Goal: Navigation & Orientation: Find specific page/section

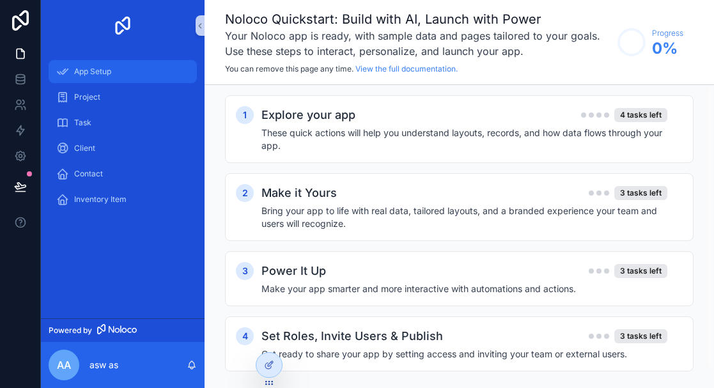
click at [117, 79] on div "App Setup" at bounding box center [122, 71] width 133 height 20
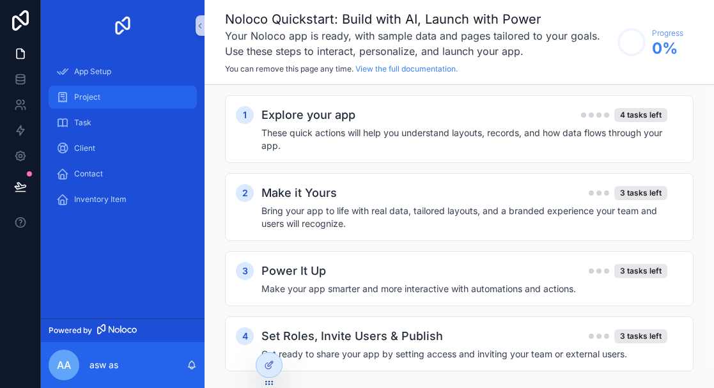
click at [96, 99] on span "Project" at bounding box center [87, 97] width 26 height 10
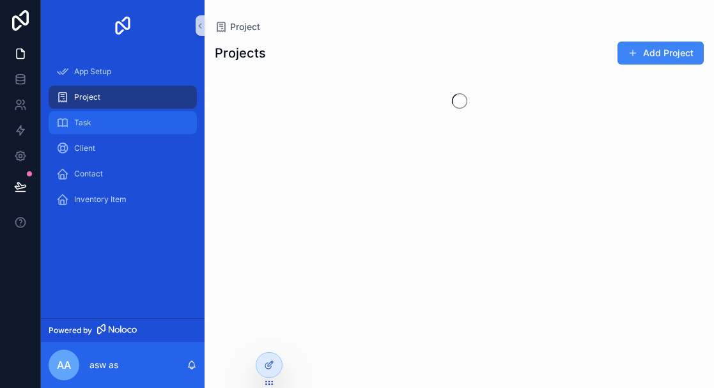
click at [98, 120] on div "Task" at bounding box center [122, 122] width 133 height 20
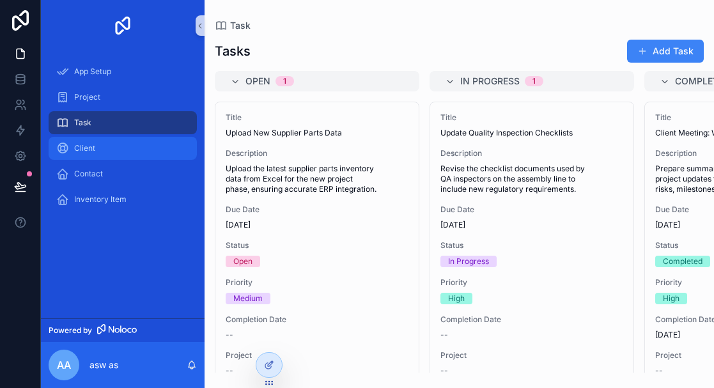
click at [102, 141] on div "Client" at bounding box center [122, 148] width 133 height 20
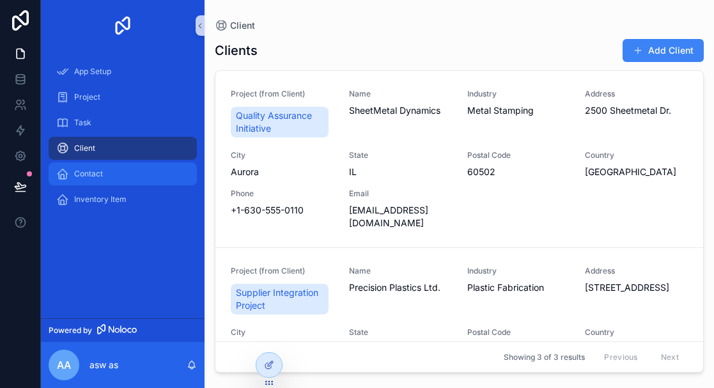
click at [105, 176] on div "Contact" at bounding box center [122, 174] width 133 height 20
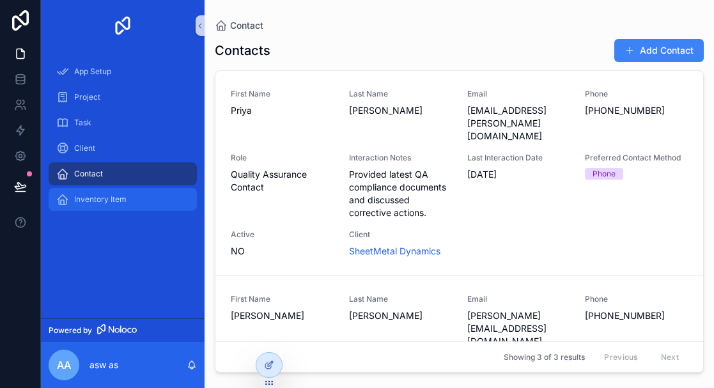
click at [109, 202] on span "Inventory Item" at bounding box center [100, 199] width 52 height 10
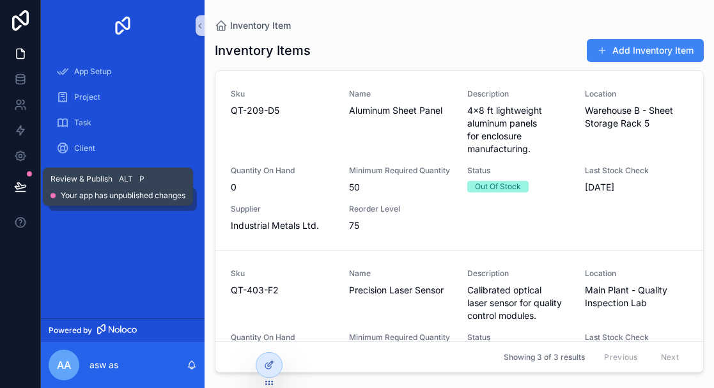
click at [20, 192] on icon at bounding box center [20, 186] width 13 height 13
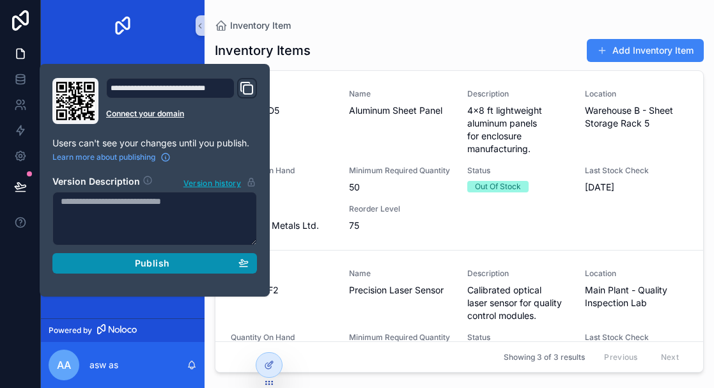
click at [119, 258] on div "Publish" at bounding box center [155, 262] width 188 height 11
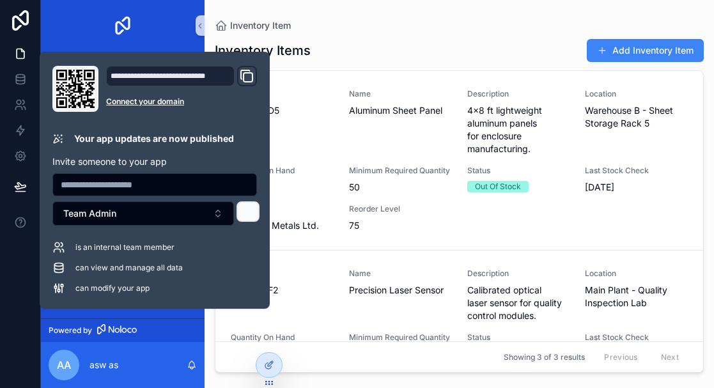
click at [248, 213] on icon at bounding box center [248, 212] width 8 height 8
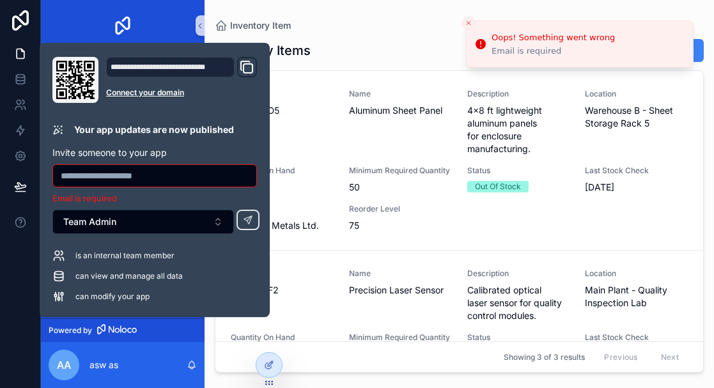
click at [197, 180] on input "text" at bounding box center [154, 176] width 203 height 18
paste input "**********"
type input "**********"
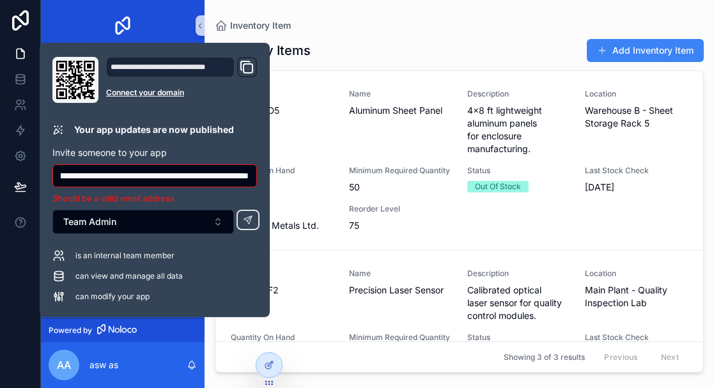
click at [175, 175] on input "**********" at bounding box center [154, 176] width 203 height 18
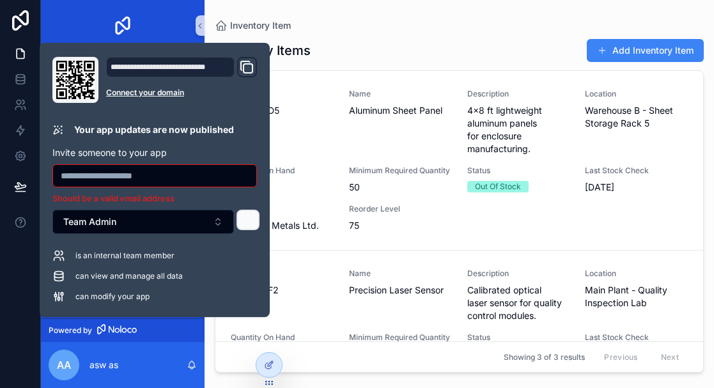
scroll to position [0, 0]
click at [402, 34] on div "Inventory Items Add Inventory Item Sku QT-209-D5 Name Aluminum Sheet Panel Desc…" at bounding box center [459, 202] width 489 height 342
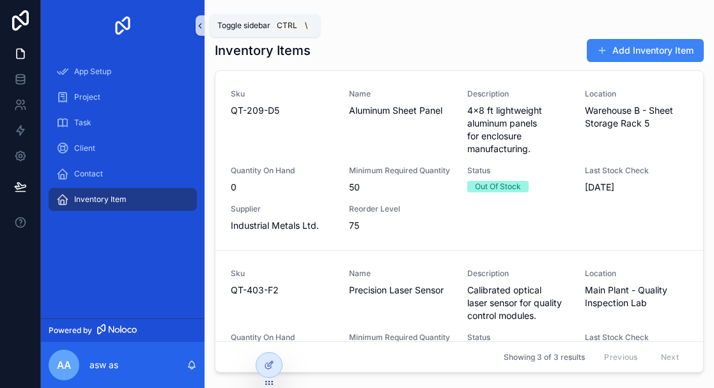
click at [199, 26] on icon at bounding box center [199, 26] width 9 height 10
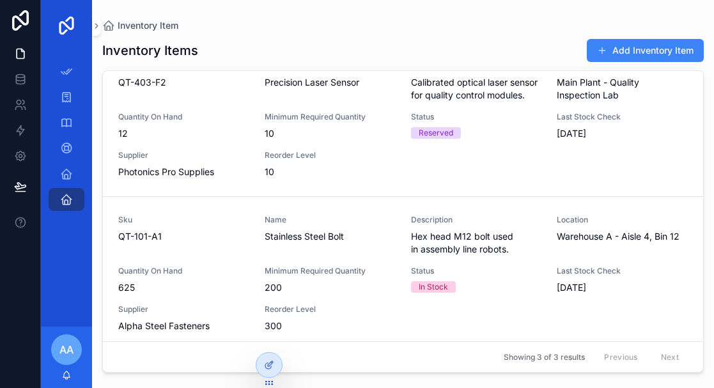
scroll to position [204, 0]
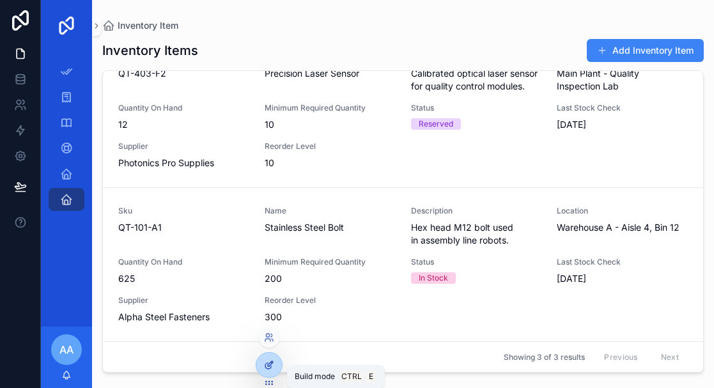
click at [271, 362] on icon at bounding box center [271, 362] width 1 height 1
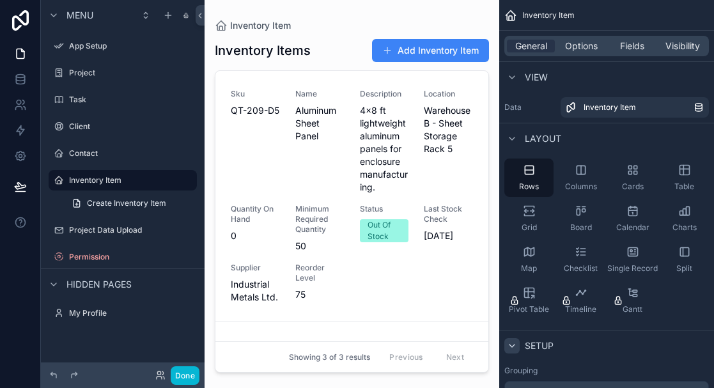
click at [517, 340] on div "scrollable content" at bounding box center [511, 345] width 15 height 15
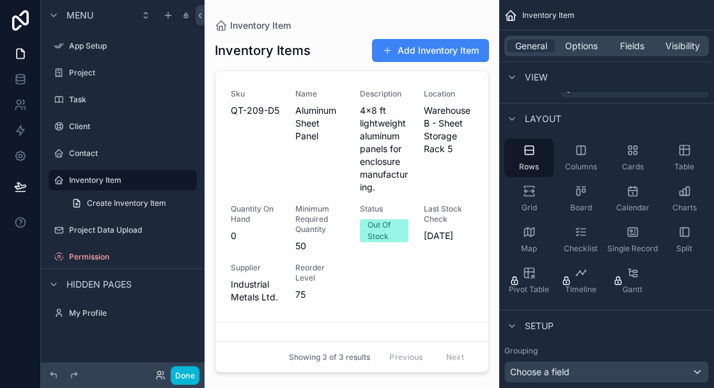
click at [524, 13] on span "Inventory Item" at bounding box center [548, 15] width 52 height 10
click at [508, 15] on icon "scrollable content" at bounding box center [510, 15] width 13 height 13
click at [57, 19] on icon "scrollable content" at bounding box center [54, 15] width 10 height 10
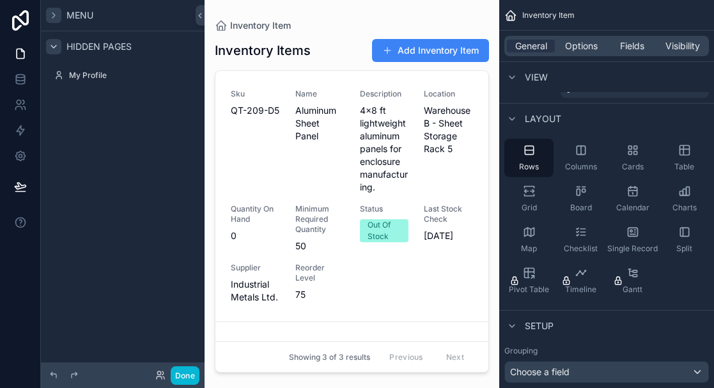
click at [53, 45] on icon "scrollable content" at bounding box center [54, 47] width 10 height 10
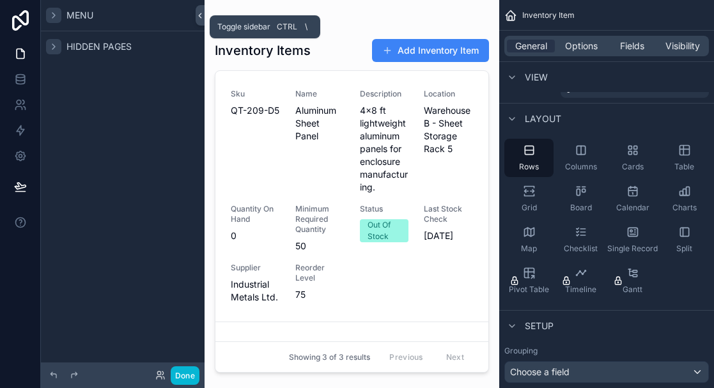
click at [202, 19] on icon at bounding box center [199, 16] width 9 height 10
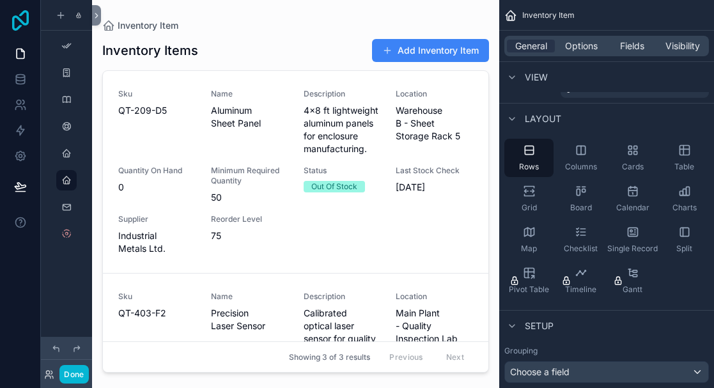
click at [15, 28] on icon at bounding box center [21, 20] width 26 height 20
